Goal: Task Accomplishment & Management: Manage account settings

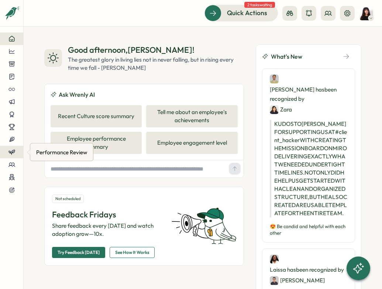
click at [13, 155] on icon at bounding box center [11, 152] width 7 height 7
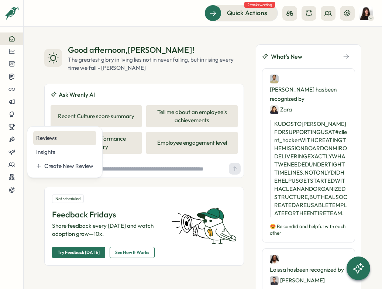
click at [52, 143] on div "Reviews" at bounding box center [64, 138] width 63 height 14
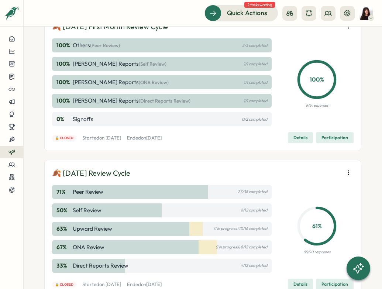
scroll to position [518, 0]
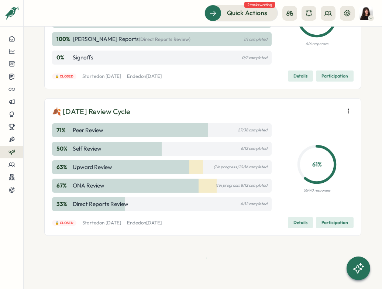
click at [325, 219] on span "Participation" at bounding box center [335, 223] width 27 height 10
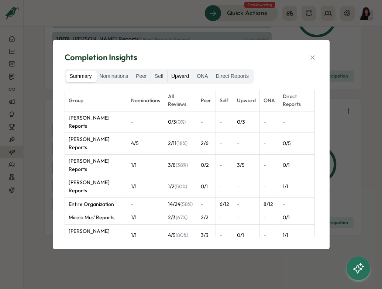
click at [187, 79] on label "Upward" at bounding box center [180, 77] width 25 height 12
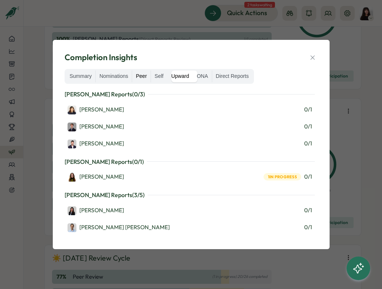
click at [146, 78] on label "Peer" at bounding box center [141, 77] width 18 height 12
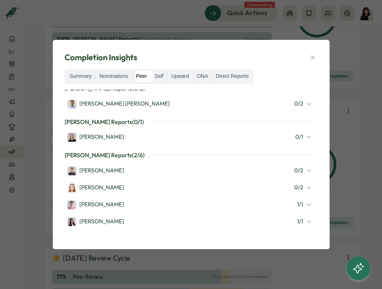
scroll to position [7, 0]
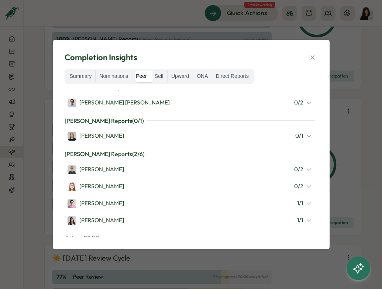
click at [115, 174] on div "[PERSON_NAME] 0 / 2" at bounding box center [190, 170] width 250 height 16
click at [108, 173] on div "[PERSON_NAME]" at bounding box center [96, 170] width 57 height 9
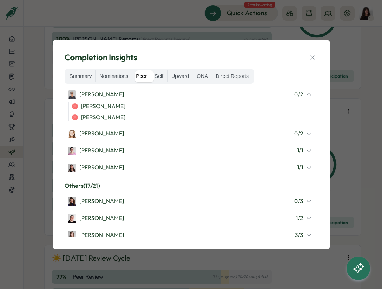
scroll to position [129, 0]
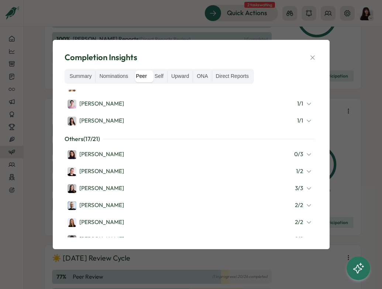
click at [307, 154] on icon at bounding box center [309, 155] width 4 height 2
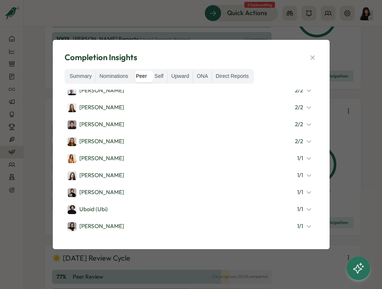
scroll to position [404, 0]
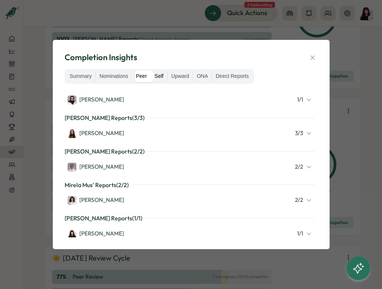
click at [162, 78] on label "Self" at bounding box center [159, 77] width 16 height 12
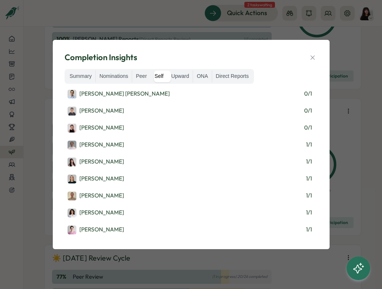
scroll to position [65, 0]
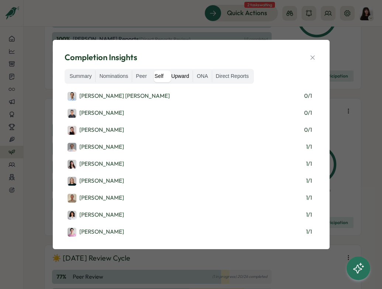
click at [181, 78] on label "Upward" at bounding box center [180, 77] width 25 height 12
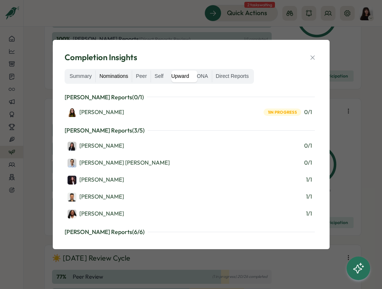
click at [123, 80] on label "Nominations" at bounding box center [114, 77] width 36 height 12
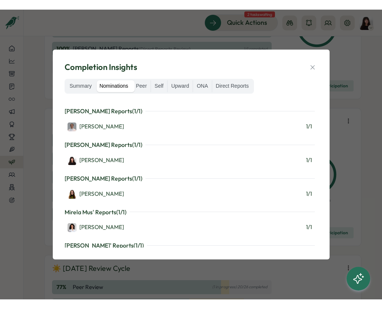
scroll to position [180, 0]
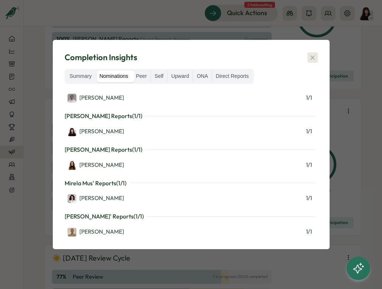
click at [311, 55] on icon "button" at bounding box center [312, 57] width 7 height 7
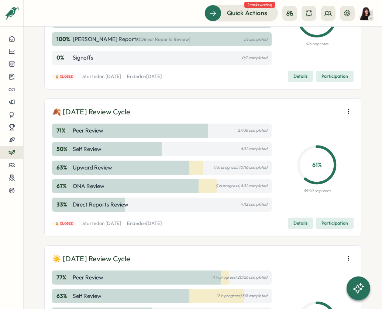
click at [322, 222] on span "Participation" at bounding box center [335, 223] width 27 height 10
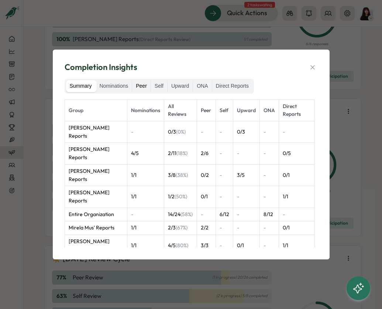
click at [148, 90] on label "Peer" at bounding box center [141, 86] width 18 height 12
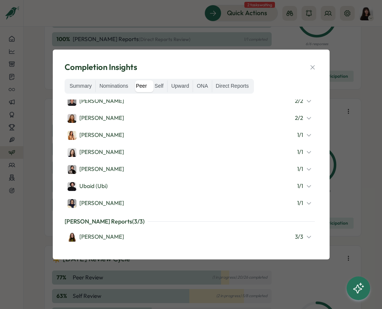
scroll to position [253, 0]
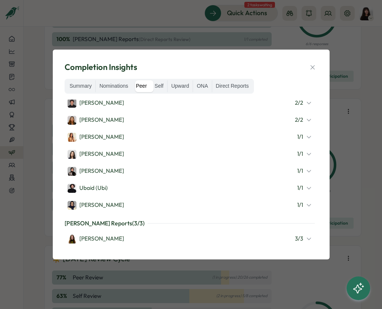
click at [180, 168] on div "[PERSON_NAME] 1 / 1" at bounding box center [190, 171] width 245 height 10
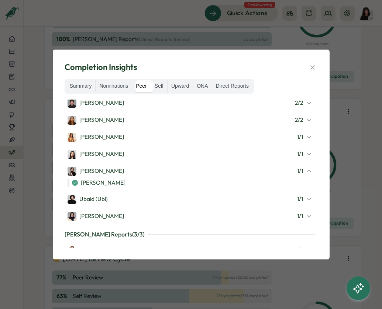
click at [180, 168] on div "[PERSON_NAME] 1 / 1" at bounding box center [190, 171] width 245 height 10
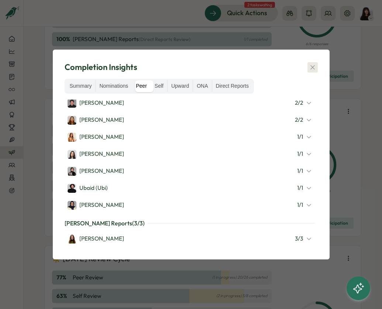
click at [311, 65] on icon "button" at bounding box center [312, 67] width 7 height 7
